Goal: Transaction & Acquisition: Purchase product/service

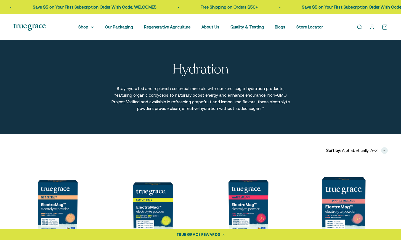
scroll to position [109, 0]
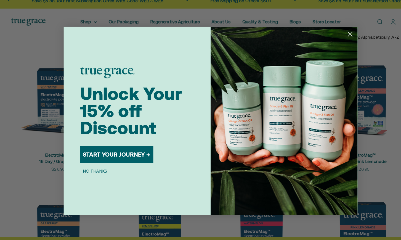
click at [331, 37] on circle "Close dialog" at bounding box center [331, 38] width 9 height 9
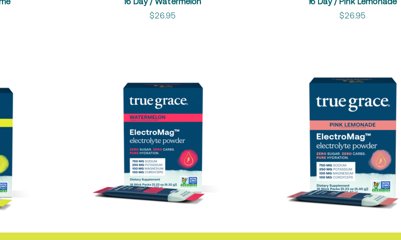
scroll to position [223, 0]
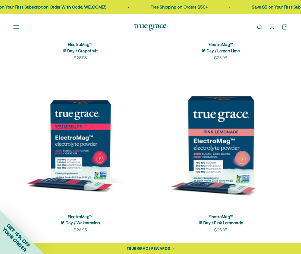
scroll to position [253, 0]
